Goal: Check status: Check status

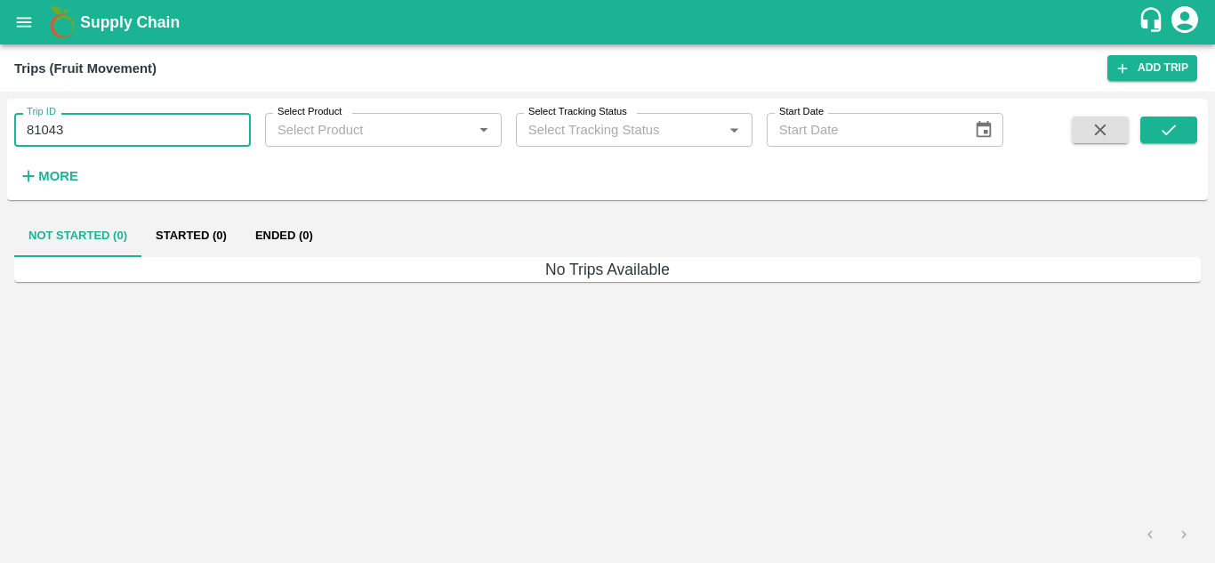
click at [165, 127] on input "81043" at bounding box center [132, 130] width 237 height 34
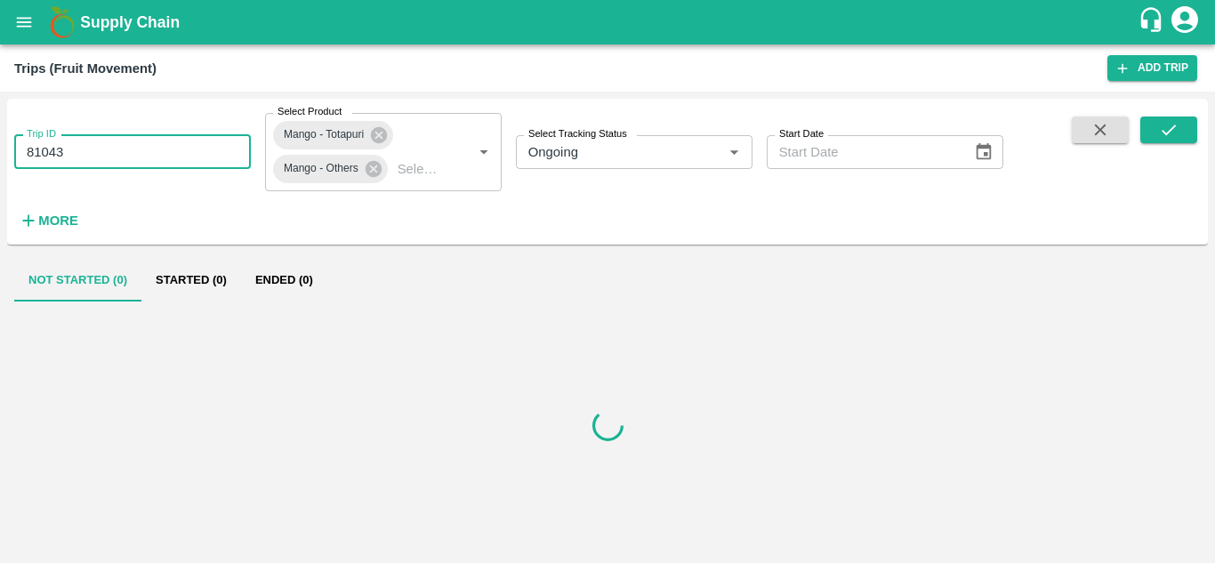
type input "Ongoing"
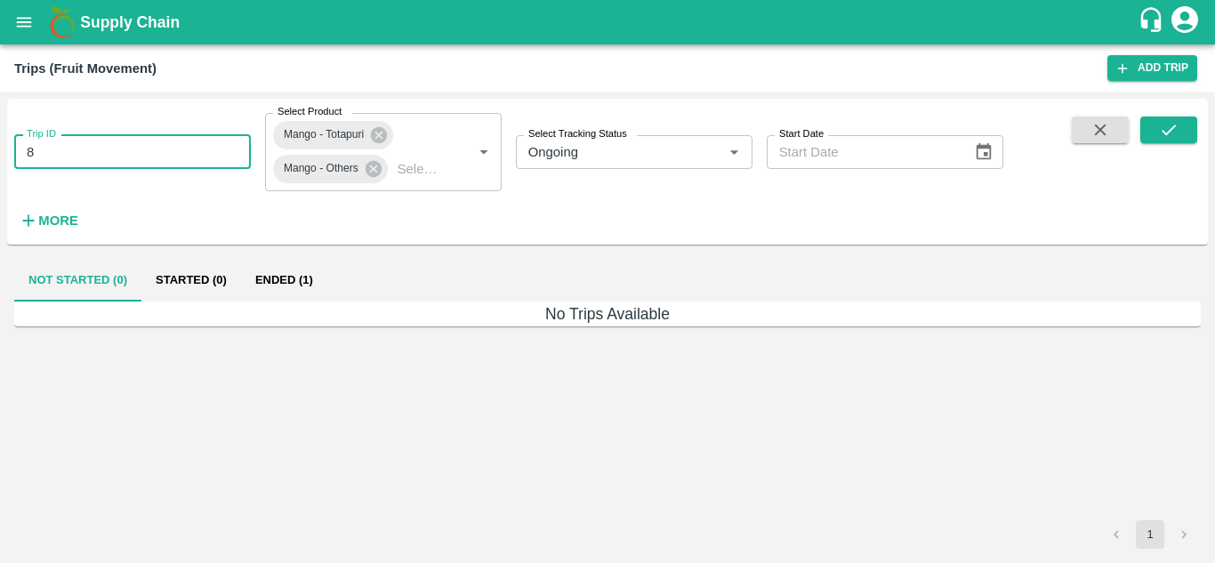
type input "8"
paste input "text"
type input "86912"
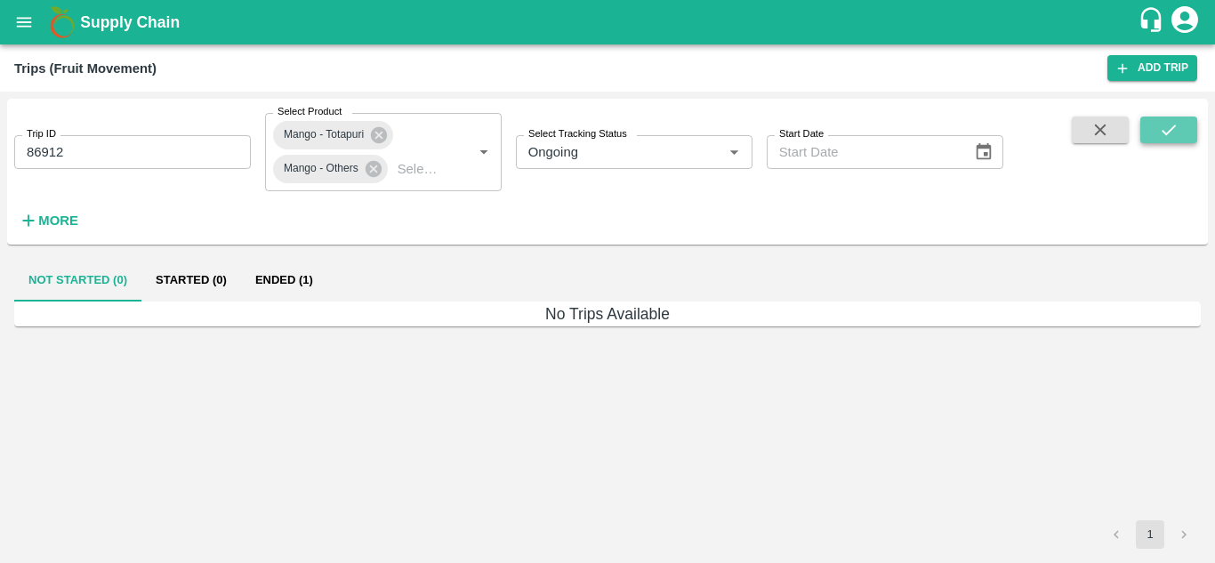
click at [1166, 130] on icon "submit" at bounding box center [1169, 130] width 20 height 20
click at [213, 290] on button "Started (1)" at bounding box center [191, 280] width 100 height 43
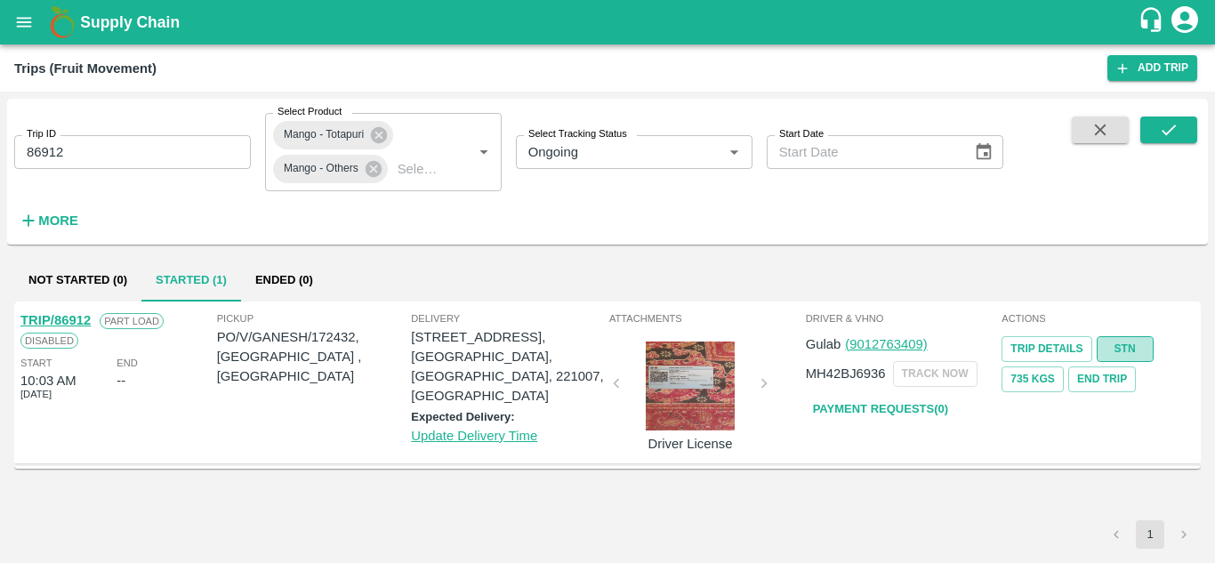
click at [1129, 349] on link "STN" at bounding box center [1125, 349] width 57 height 26
